Goal: Task Accomplishment & Management: Manage account settings

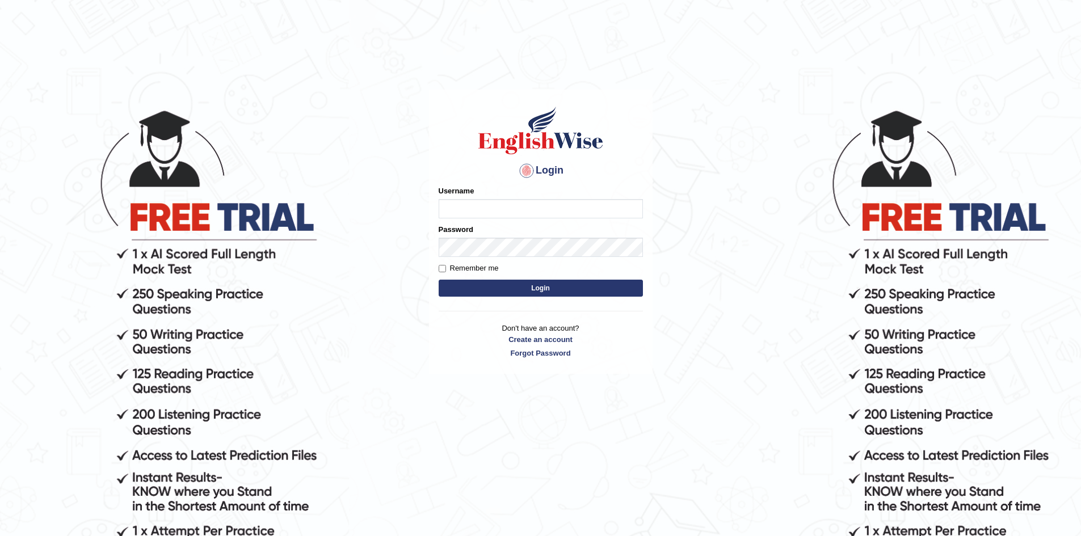
type input "sinan_parramatta"
click at [505, 212] on input "sinan_parramatta" at bounding box center [541, 208] width 204 height 19
click at [479, 343] on link "Create an account" at bounding box center [541, 339] width 204 height 11
click at [511, 289] on button "Login" at bounding box center [541, 288] width 204 height 17
